Goal: Information Seeking & Learning: Learn about a topic

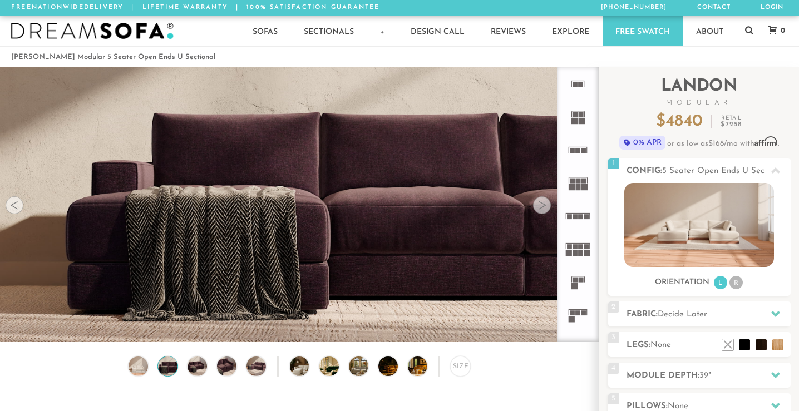
click at [545, 207] on div at bounding box center [542, 205] width 18 height 18
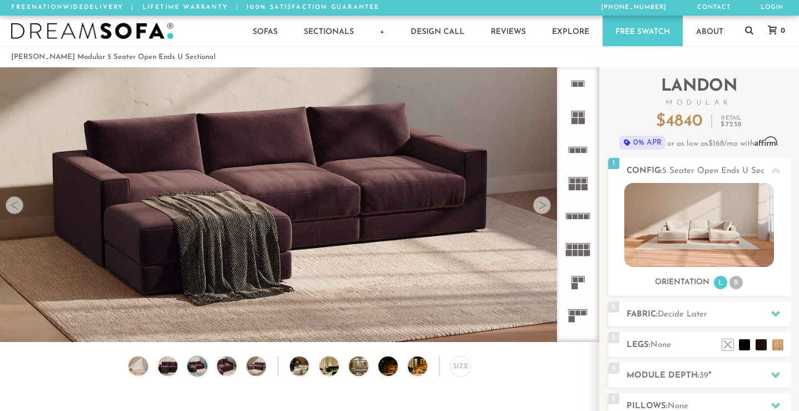
click at [544, 207] on div at bounding box center [542, 205] width 18 height 18
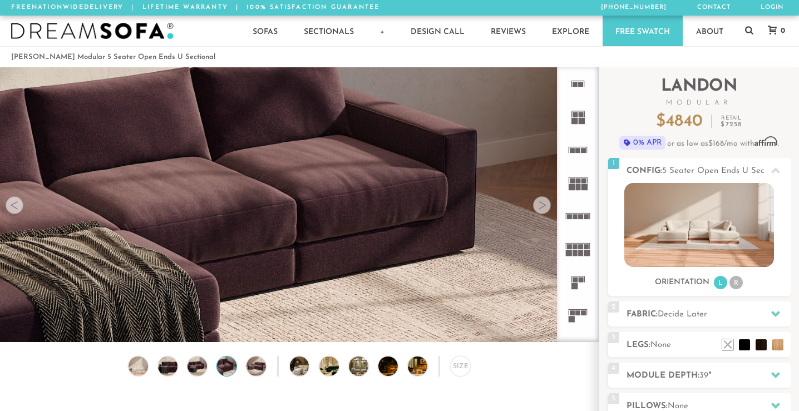
click at [545, 208] on div at bounding box center [542, 205] width 18 height 18
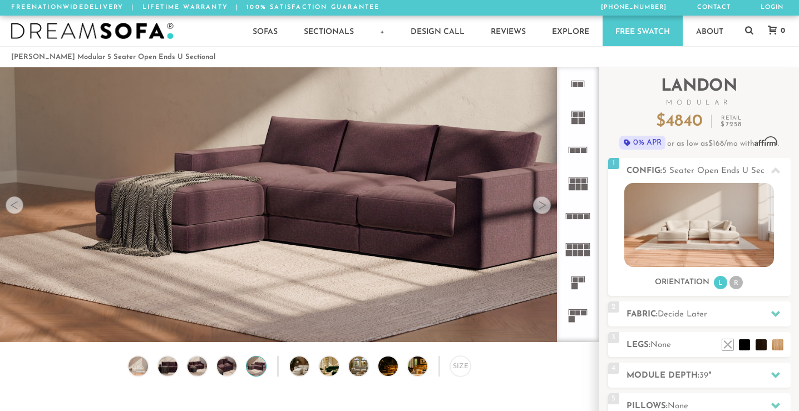
click at [545, 207] on div at bounding box center [542, 205] width 18 height 18
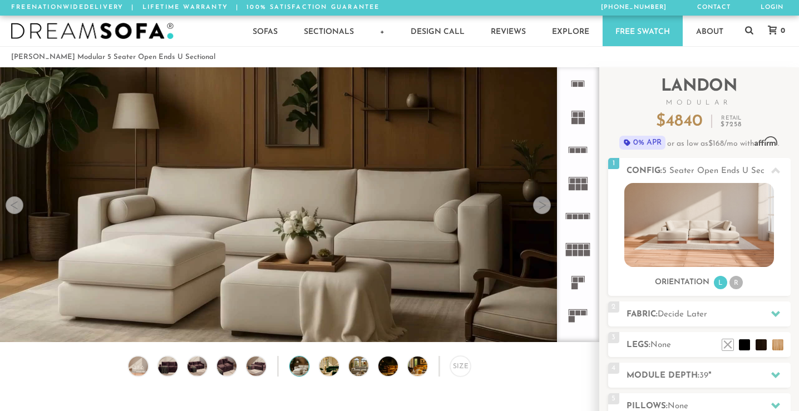
click at [544, 208] on div at bounding box center [542, 205] width 18 height 18
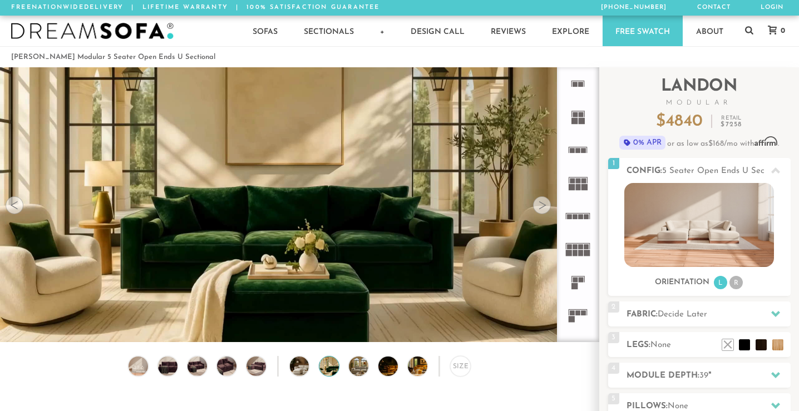
click at [545, 208] on div at bounding box center [542, 205] width 18 height 18
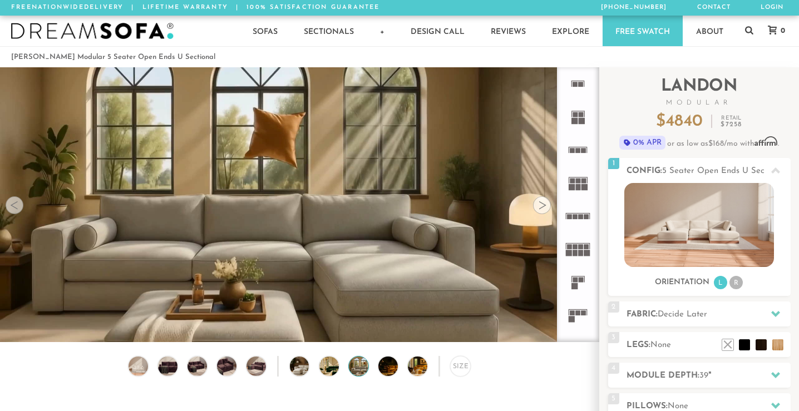
click at [545, 208] on div at bounding box center [542, 205] width 18 height 18
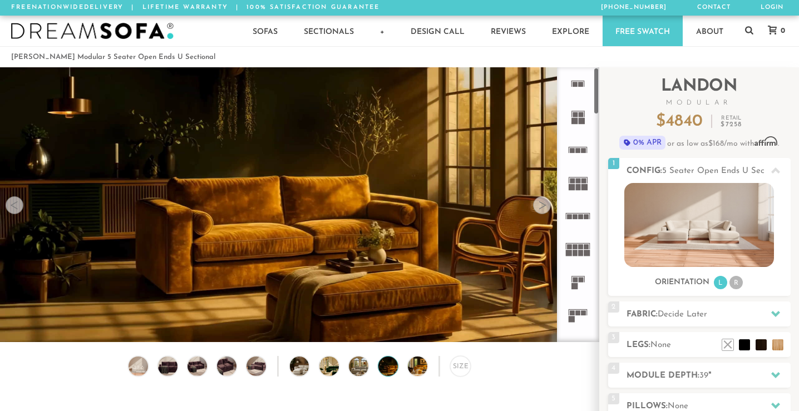
click at [580, 314] on rect at bounding box center [578, 313] width 5 height 5
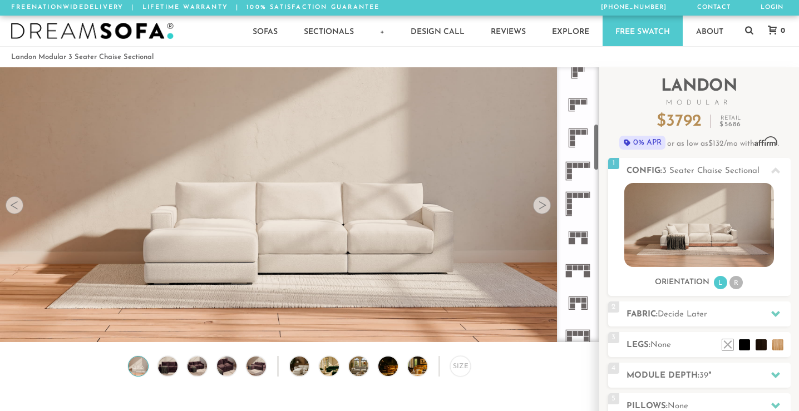
scroll to position [326, 0]
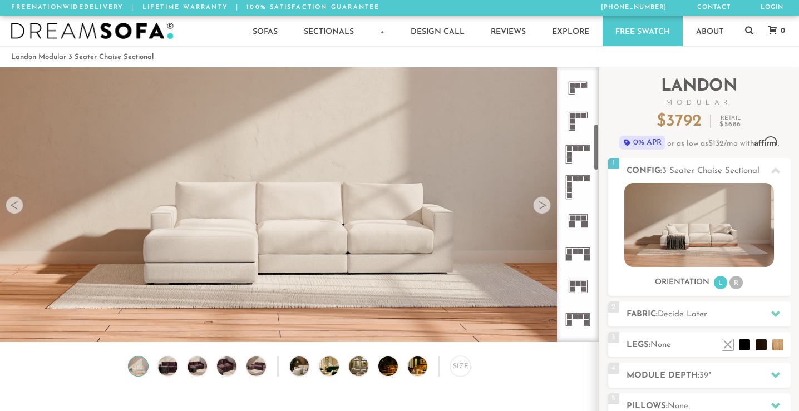
click at [582, 254] on icon at bounding box center [577, 253] width 33 height 33
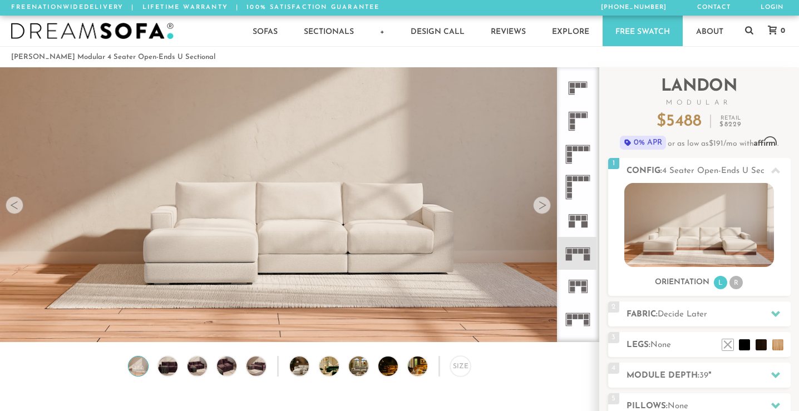
click at [580, 252] on rect at bounding box center [581, 251] width 5 height 5
click at [543, 209] on div at bounding box center [542, 205] width 18 height 18
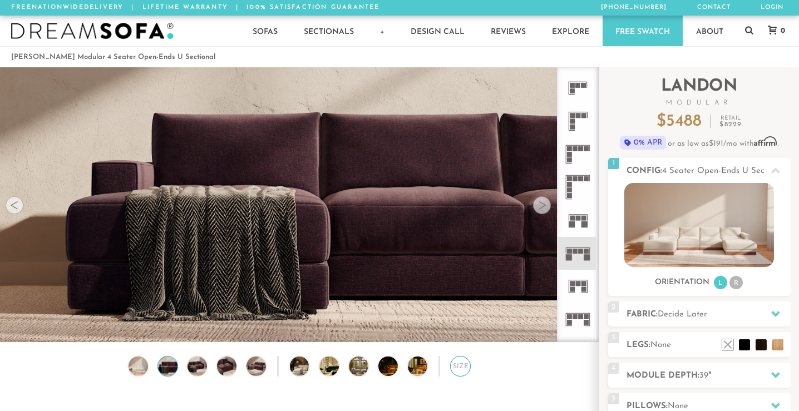
click at [456, 364] on div "Size" at bounding box center [460, 366] width 21 height 21
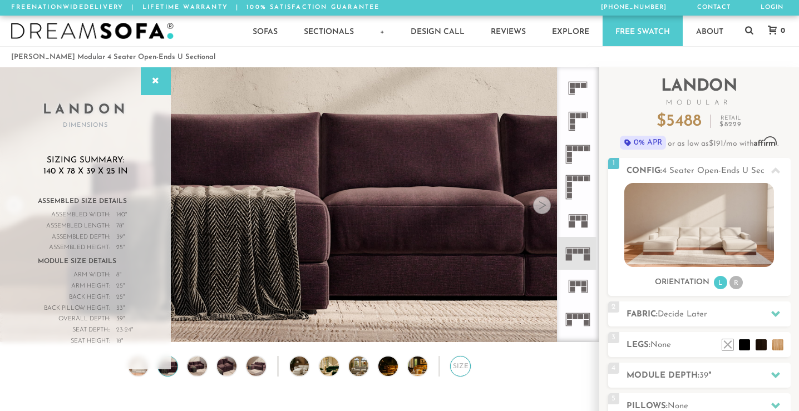
click at [456, 364] on div "Size" at bounding box center [460, 366] width 21 height 21
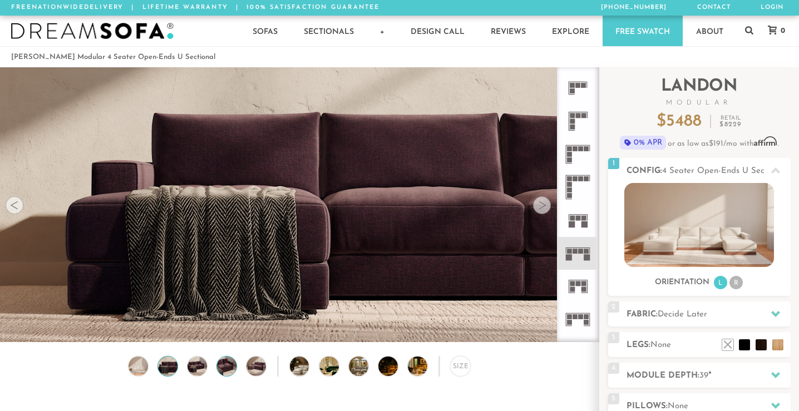
click at [234, 366] on img at bounding box center [226, 366] width 23 height 19
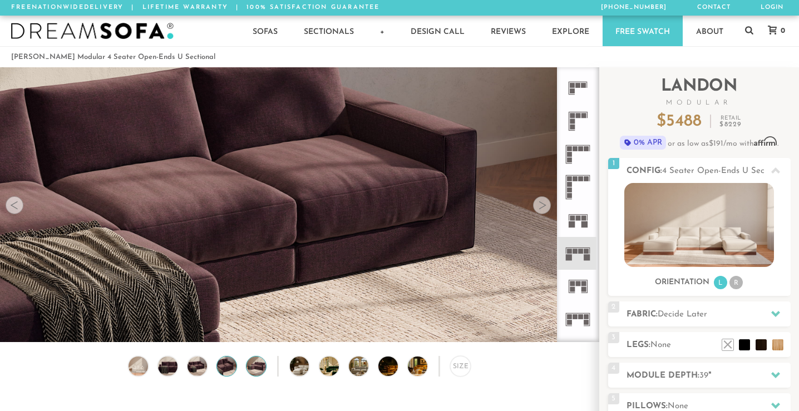
click at [261, 366] on img at bounding box center [255, 366] width 23 height 19
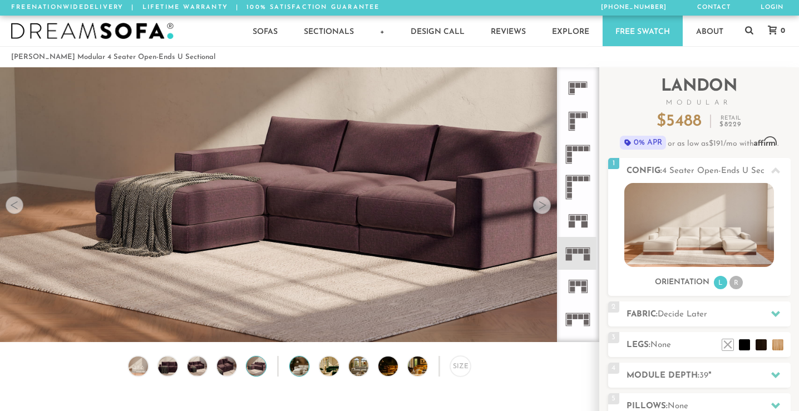
click at [297, 369] on img at bounding box center [307, 366] width 35 height 19
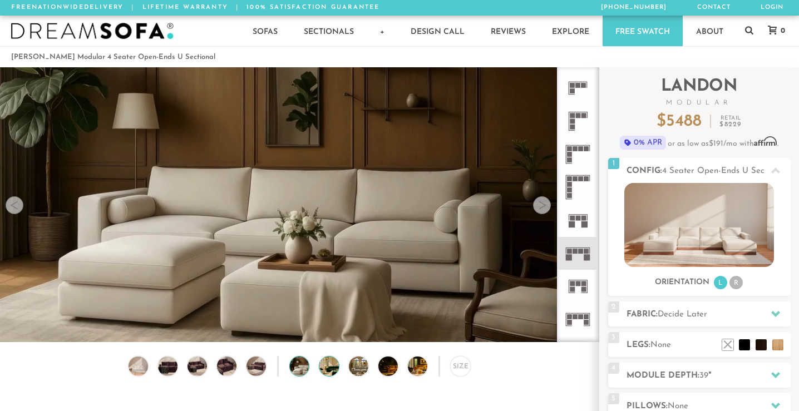
click at [332, 366] on img at bounding box center [336, 366] width 35 height 19
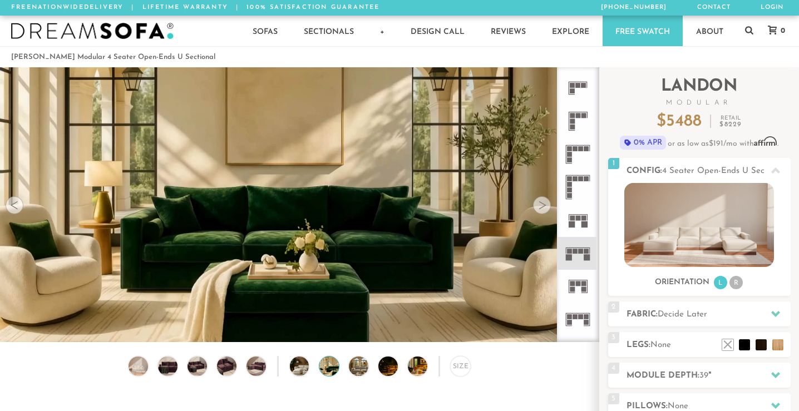
click at [373, 367] on div "Size" at bounding box center [299, 369] width 599 height 26
click at [136, 366] on img at bounding box center [137, 366] width 23 height 19
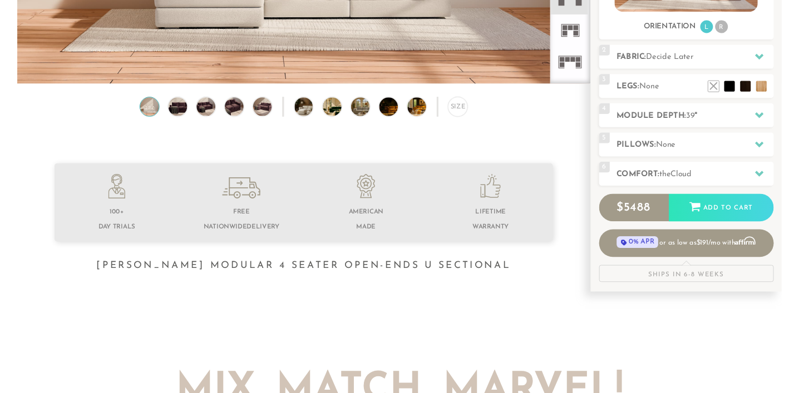
scroll to position [161, 0]
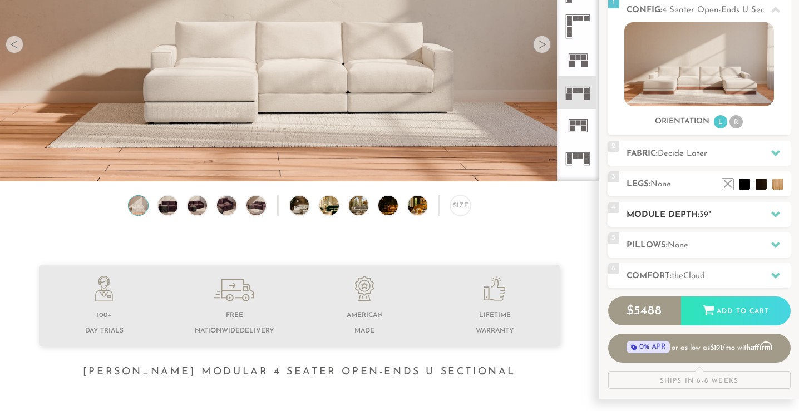
click at [664, 214] on h2 "Module Depth: 39 "" at bounding box center [709, 215] width 164 height 13
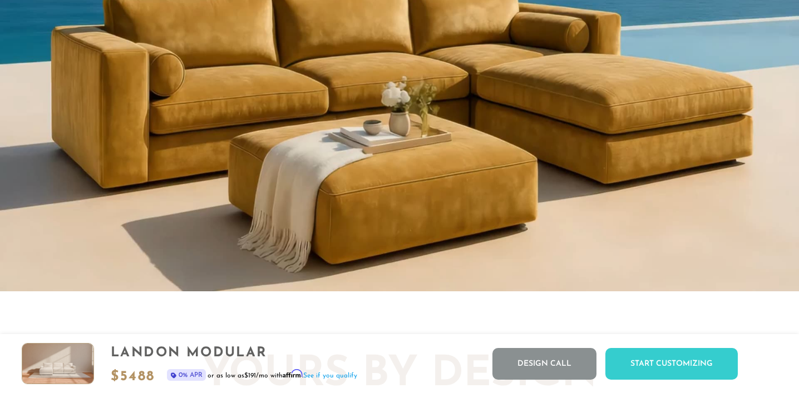
scroll to position [1060, 0]
